Goal: Navigation & Orientation: Find specific page/section

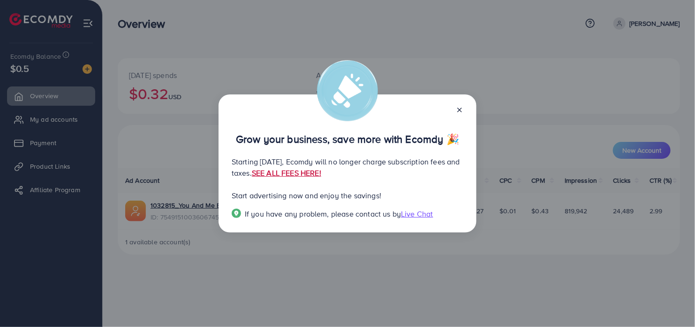
click at [321, 174] on link "SEE ALL FEES HERE!" at bounding box center [286, 173] width 69 height 10
click at [460, 111] on line at bounding box center [460, 110] width 4 height 4
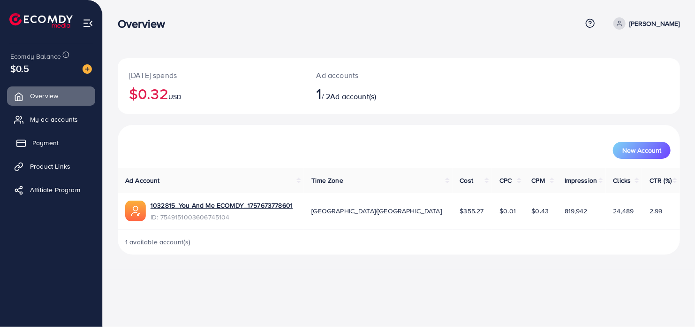
click at [60, 146] on link "Payment" at bounding box center [51, 142] width 88 height 19
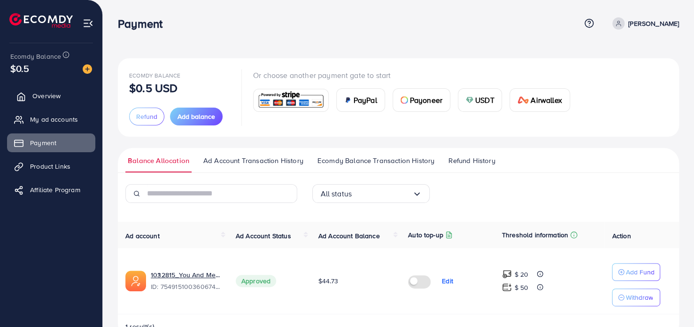
click at [63, 96] on link "Overview" at bounding box center [51, 95] width 88 height 19
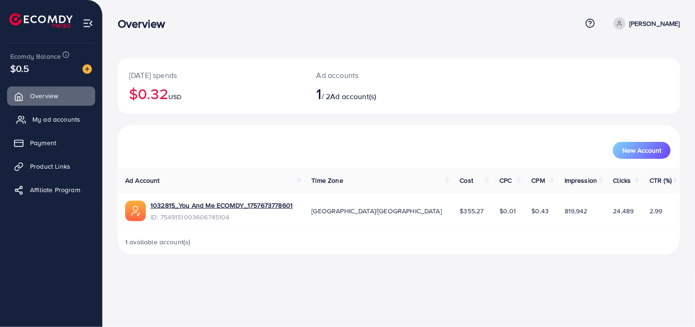
click at [56, 123] on span "My ad accounts" at bounding box center [56, 119] width 48 height 9
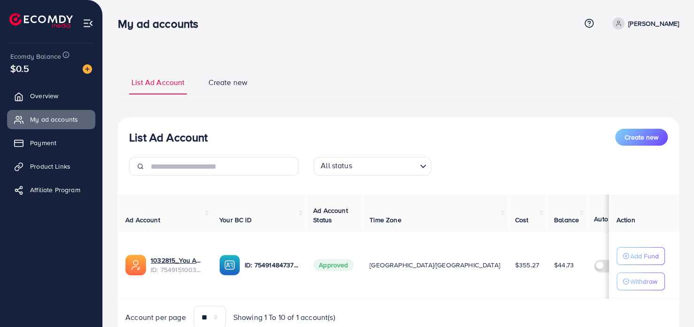
scroll to position [41, 0]
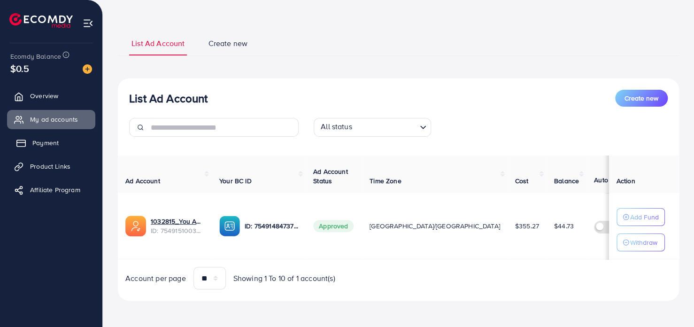
click at [61, 142] on link "Payment" at bounding box center [51, 142] width 88 height 19
